Goal: Navigation & Orientation: Find specific page/section

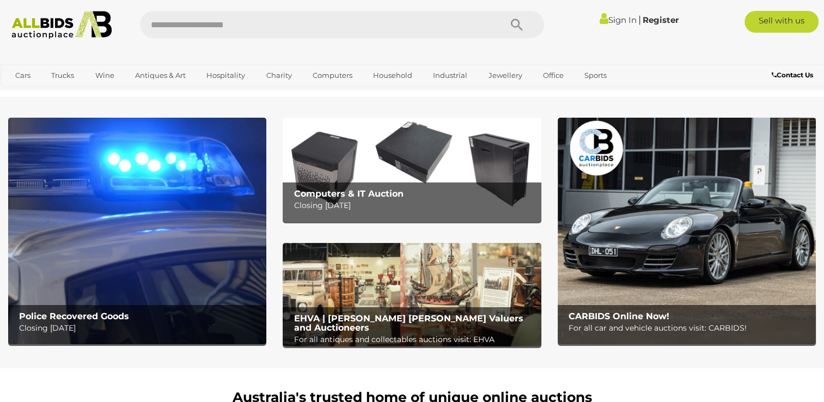
click at [641, 271] on img at bounding box center [687, 231] width 258 height 227
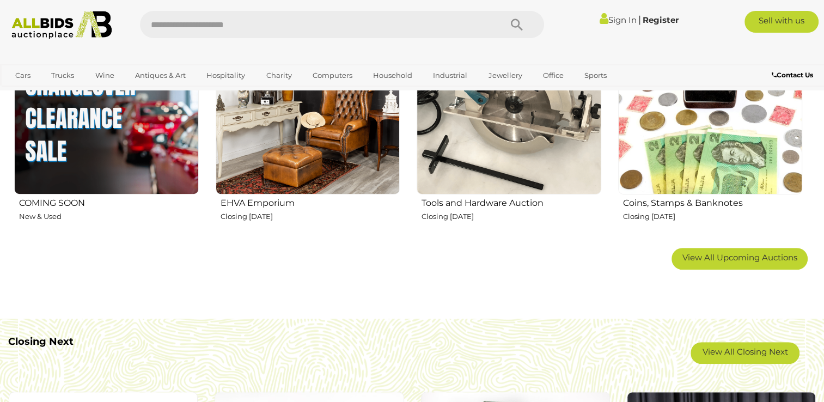
scroll to position [653, 0]
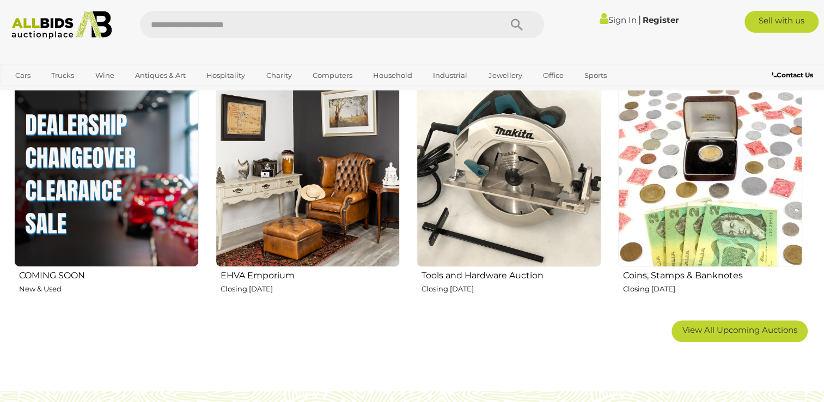
click at [468, 279] on h2 "Tools and Hardware Auction" at bounding box center [511, 274] width 180 height 13
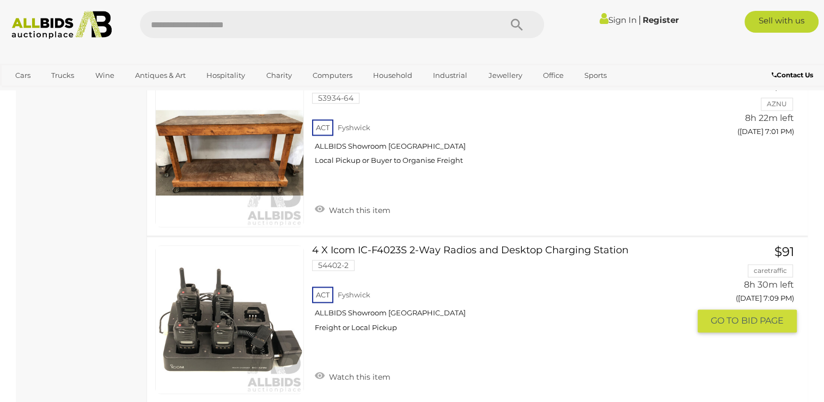
scroll to position [1743, 0]
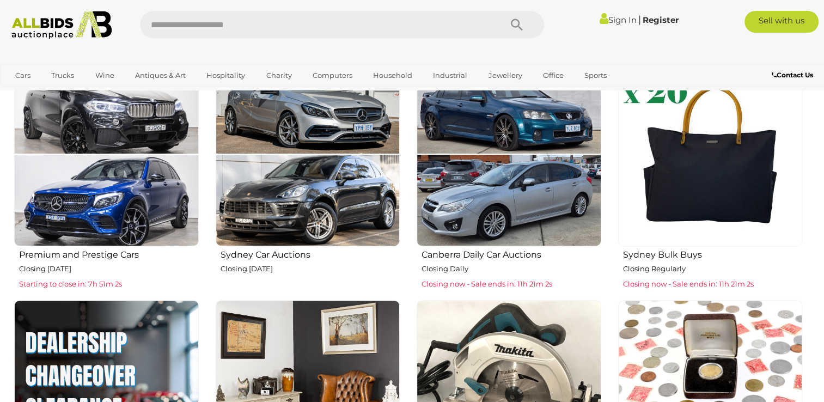
scroll to position [363, 0]
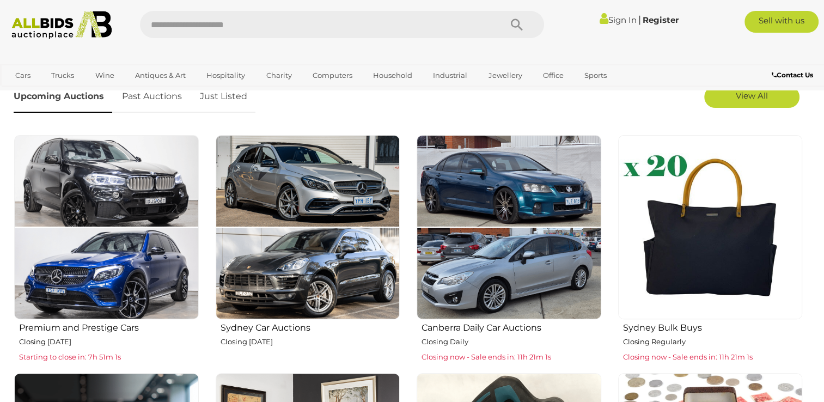
click at [243, 328] on h2 "Sydney Car Auctions" at bounding box center [311, 326] width 180 height 13
